Goal: Information Seeking & Learning: Learn about a topic

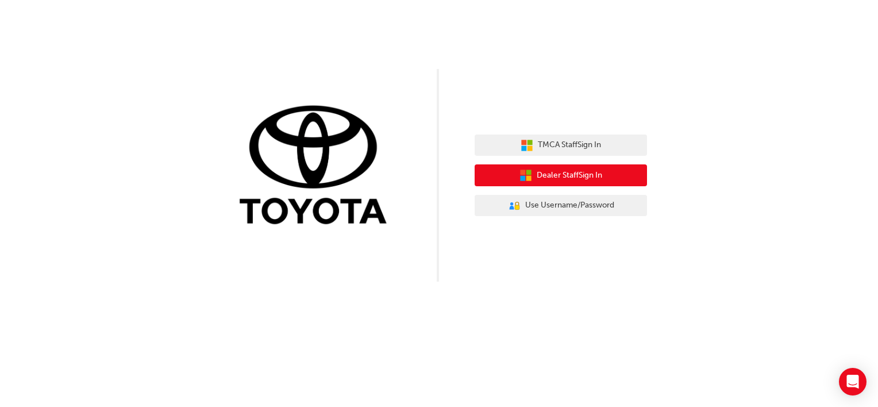
click at [589, 170] on span "Dealer Staff Sign In" at bounding box center [570, 175] width 66 height 13
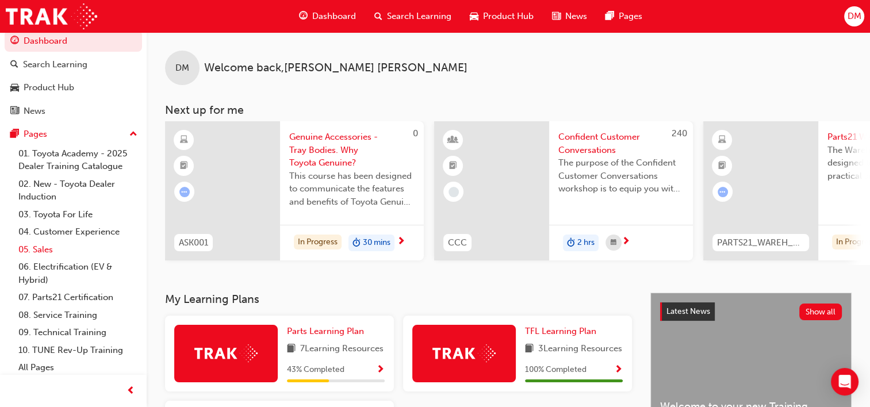
scroll to position [11, 0]
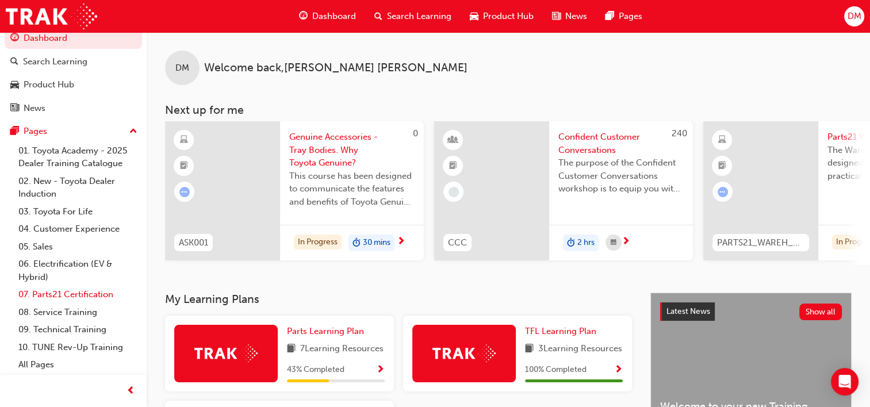
click at [77, 297] on link "07. Parts21 Certification" at bounding box center [78, 295] width 128 height 18
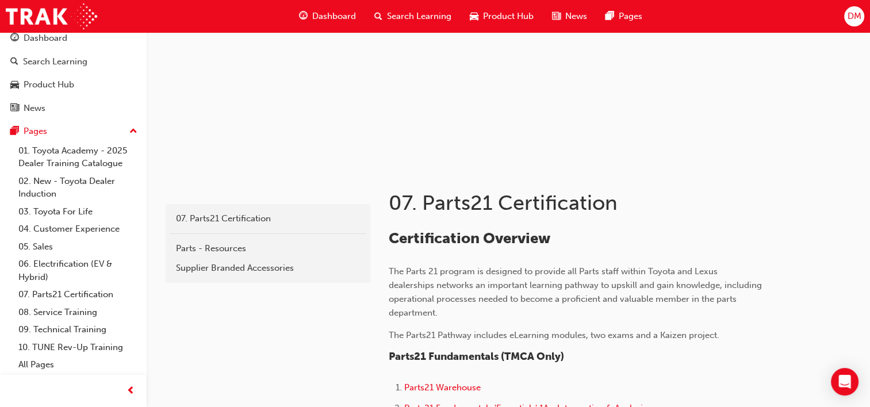
scroll to position [345, 0]
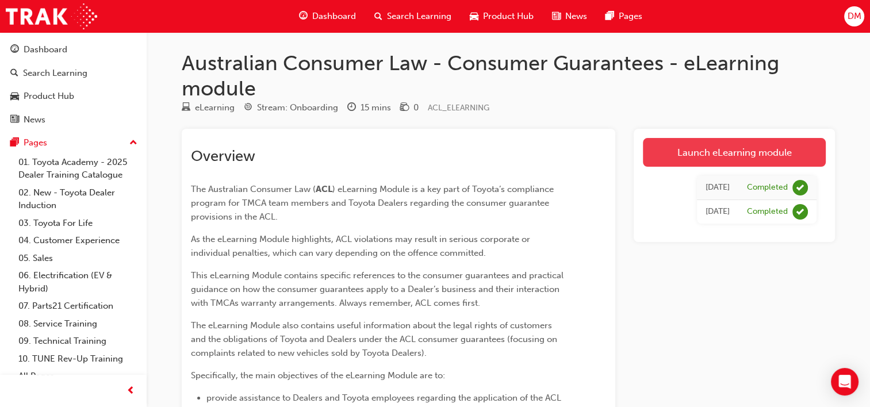
click at [712, 159] on link "Launch eLearning module" at bounding box center [734, 152] width 183 height 29
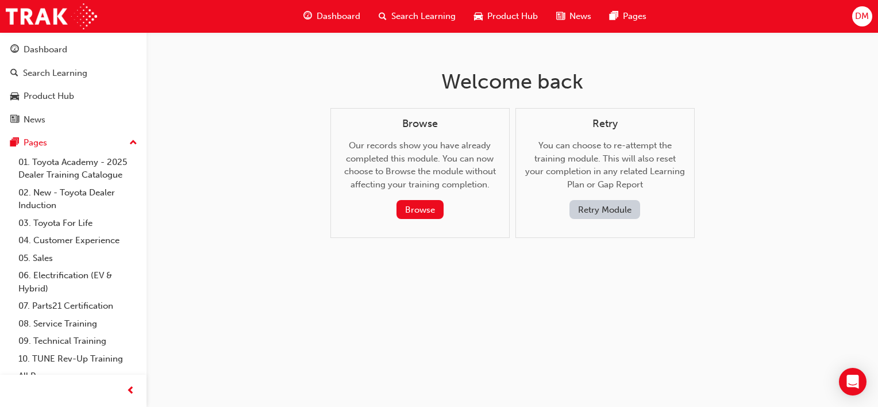
click at [623, 211] on button "Retry Module" at bounding box center [605, 209] width 71 height 19
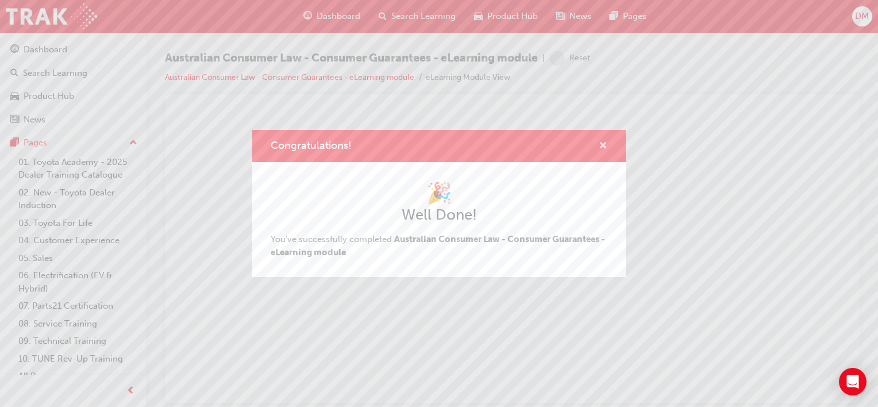
click at [600, 145] on span "cross-icon" at bounding box center [603, 146] width 9 height 10
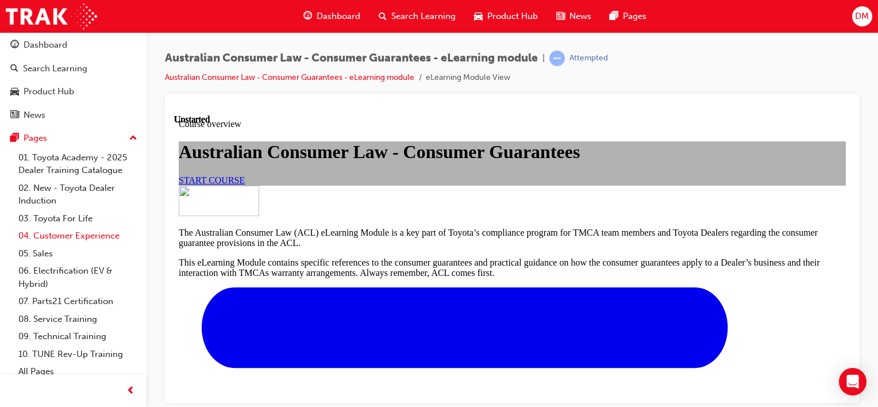
scroll to position [11, 0]
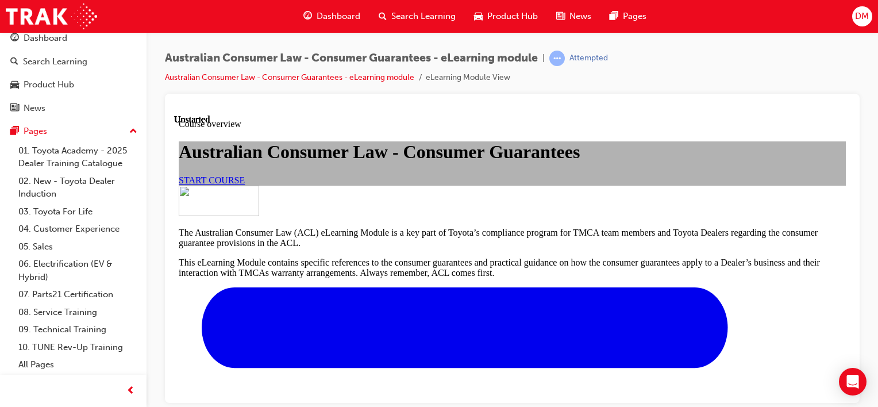
click at [245, 184] on span "START COURSE" at bounding box center [212, 180] width 66 height 10
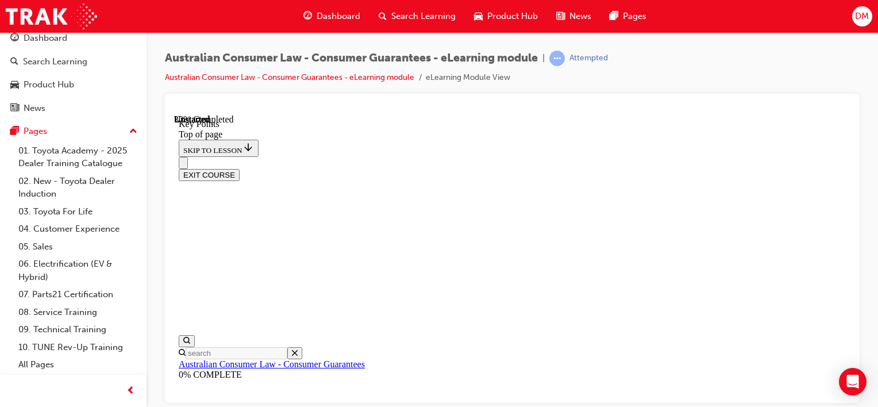
scroll to position [621, 0]
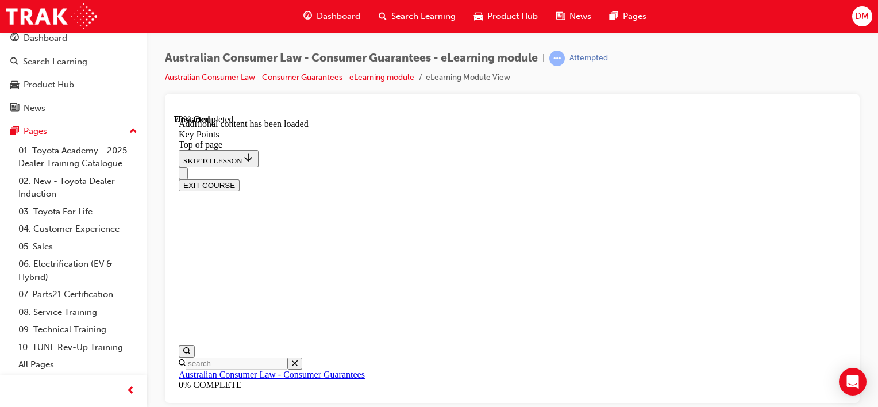
scroll to position [1650, 0]
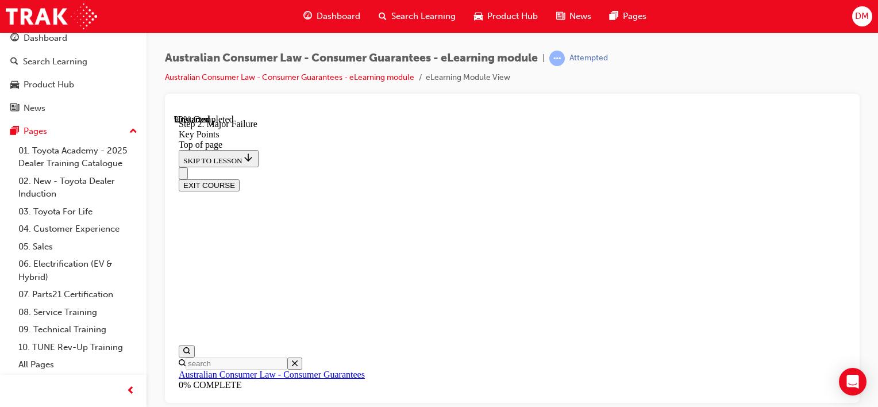
scroll to position [2221, 0]
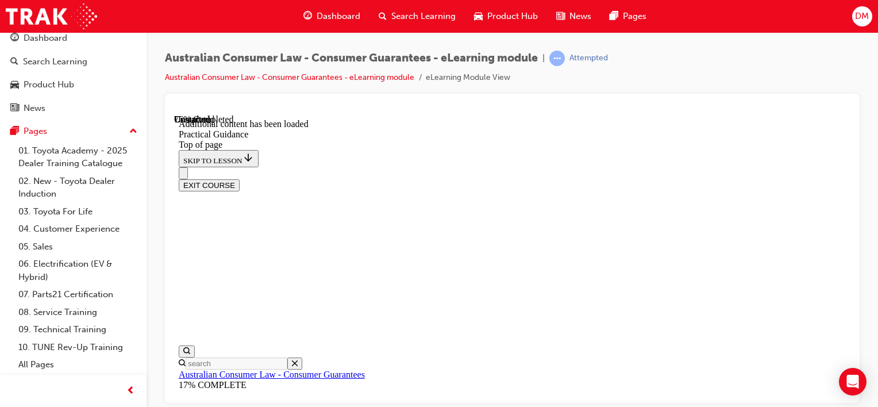
scroll to position [2219, 0]
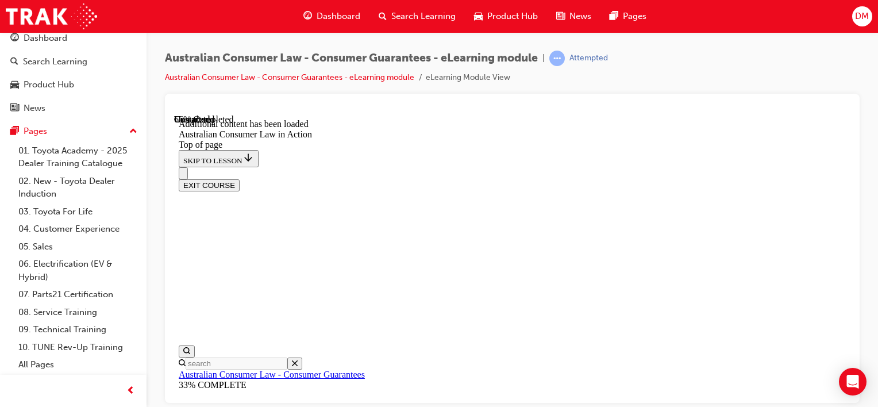
scroll to position [1669, 0]
